Goal: Transaction & Acquisition: Purchase product/service

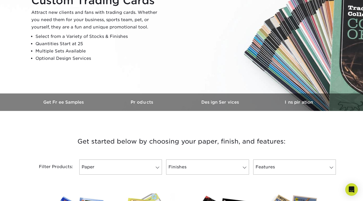
scroll to position [71, 0]
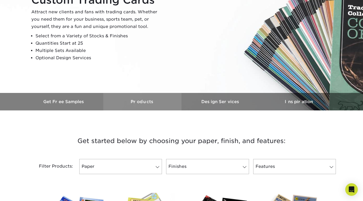
click at [144, 104] on h3 "Products" at bounding box center [142, 101] width 78 height 5
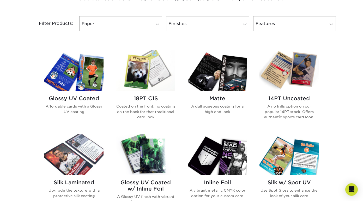
scroll to position [184, 0]
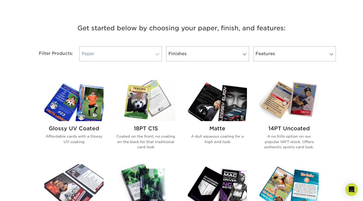
click at [154, 54] on link "Paper" at bounding box center [120, 53] width 83 height 15
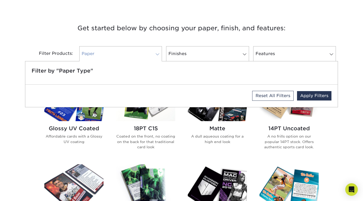
click at [157, 53] on span at bounding box center [157, 54] width 7 height 4
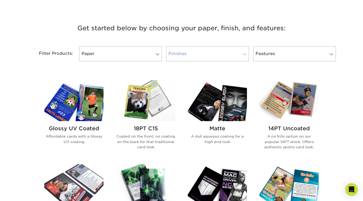
click at [245, 55] on span at bounding box center [244, 54] width 7 height 4
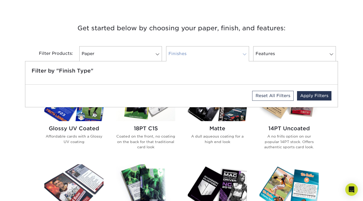
click at [245, 55] on span at bounding box center [244, 54] width 7 height 4
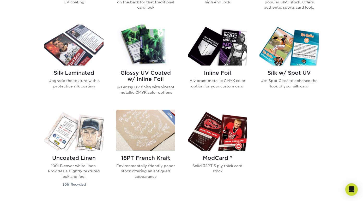
scroll to position [327, 0]
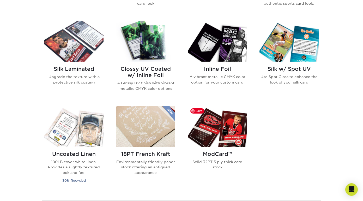
click at [213, 138] on img at bounding box center [217, 126] width 59 height 41
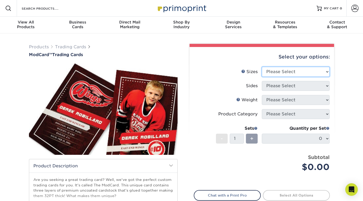
click at [267, 75] on select "Please Select 2.5" x 3.5"" at bounding box center [296, 72] width 68 height 10
select select "2.50x3.50"
click at [262, 67] on select "Please Select 2.5" x 3.5"" at bounding box center [296, 72] width 68 height 10
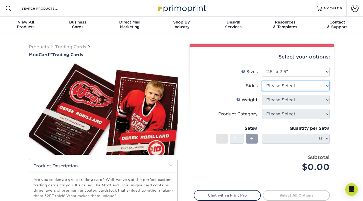
click at [286, 85] on select "Please Select Print Both Sides Print Front Only" at bounding box center [296, 86] width 68 height 10
click at [275, 87] on select "Please Select Print Both Sides Print Front Only" at bounding box center [296, 86] width 68 height 10
select select "13abbda7-1d64-4f25-8bb2-c179b224825d"
click at [262, 81] on select "Please Select Print Both Sides Print Front Only" at bounding box center [296, 86] width 68 height 10
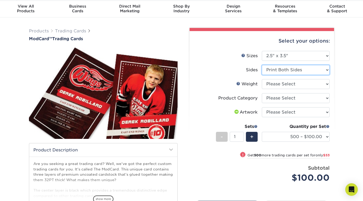
scroll to position [16, 0]
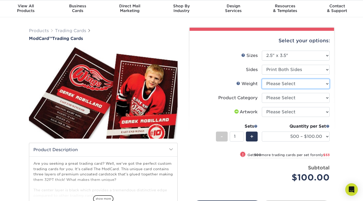
click at [285, 84] on select "Please Select 32PTUCBLK" at bounding box center [296, 84] width 68 height 10
select select "32PTUCBLK"
click at [262, 79] on select "Please Select 32PTUCBLK" at bounding box center [296, 84] width 68 height 10
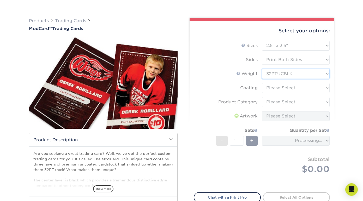
scroll to position [28, 0]
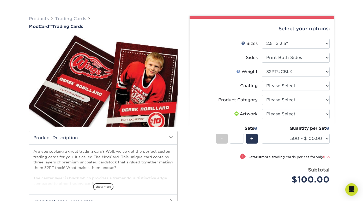
click at [238, 70] on link "Weight Help" at bounding box center [238, 71] width 4 height 4
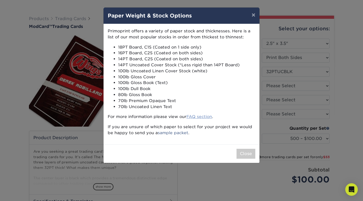
click at [204, 117] on link "FAQ section" at bounding box center [200, 116] width 26 height 5
click at [170, 134] on link "sample packet" at bounding box center [173, 132] width 31 height 5
click at [253, 16] on button "×" at bounding box center [254, 15] width 12 height 15
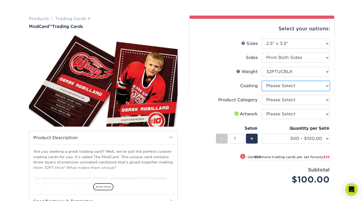
click at [281, 86] on select at bounding box center [296, 86] width 68 height 10
select select "3e7618de-abca-4bda-9f97-8b9129e913d8"
click at [262, 81] on select at bounding box center [296, 86] width 68 height 10
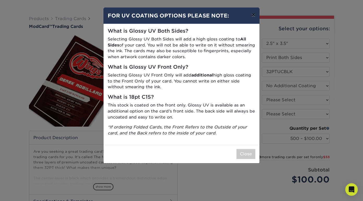
click at [252, 14] on button "×" at bounding box center [254, 15] width 12 height 15
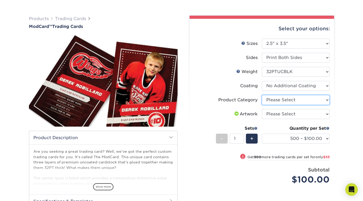
click at [274, 99] on select "Please Select Trading Cards" at bounding box center [296, 100] width 68 height 10
select select "c2f9bce9-36c2-409d-b101-c29d9d031e18"
click at [262, 95] on select "Please Select Trading Cards" at bounding box center [296, 100] width 68 height 10
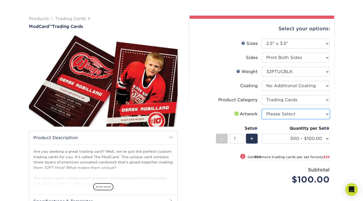
click at [271, 113] on select "Please Select I will upload files I need a design - $100" at bounding box center [296, 114] width 68 height 10
select select "upload"
click at [262, 109] on select "Please Select I will upload files I need a design - $100" at bounding box center [296, 114] width 68 height 10
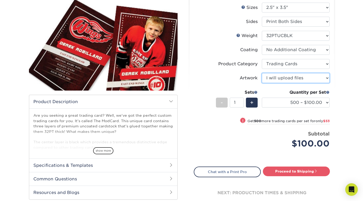
scroll to position [65, 0]
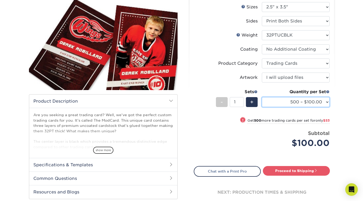
click at [329, 100] on select "500 – $100.00 1000 – $153.00" at bounding box center [296, 102] width 68 height 10
click at [262, 97] on select "500 – $100.00 1000 – $153.00" at bounding box center [296, 102] width 68 height 10
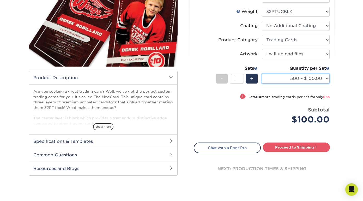
scroll to position [90, 0]
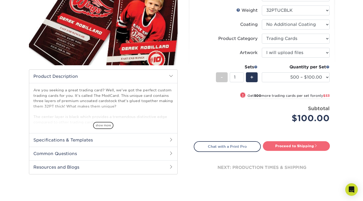
click at [285, 146] on link "Proceed to Shipping" at bounding box center [296, 145] width 67 height 9
type input "Set 1"
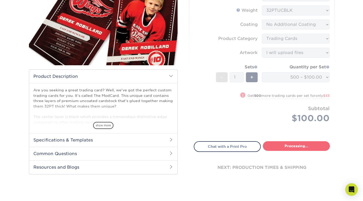
select select "1cb2575a-0653-4a32-8e14-9db875e4cbae"
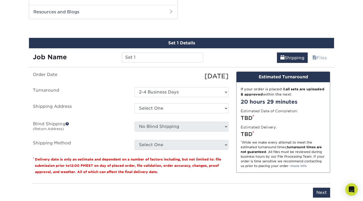
scroll to position [271, 0]
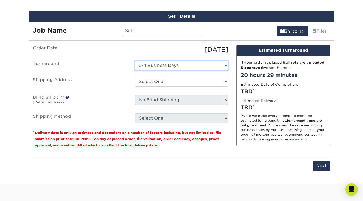
click at [156, 67] on select "Select One 2-4 Business Days" at bounding box center [182, 66] width 94 height 10
click at [135, 61] on select "Select One 2-4 Business Days" at bounding box center [182, 66] width 94 height 10
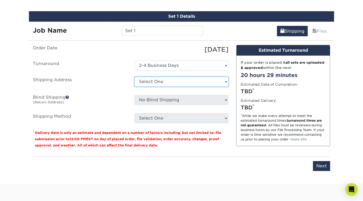
click at [154, 83] on select "Select One + Add New Address - Login" at bounding box center [182, 82] width 94 height 10
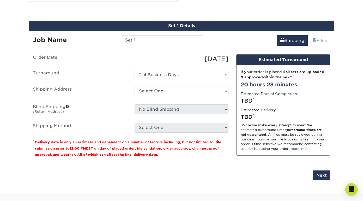
scroll to position [262, 0]
